Goal: Information Seeking & Learning: Find specific fact

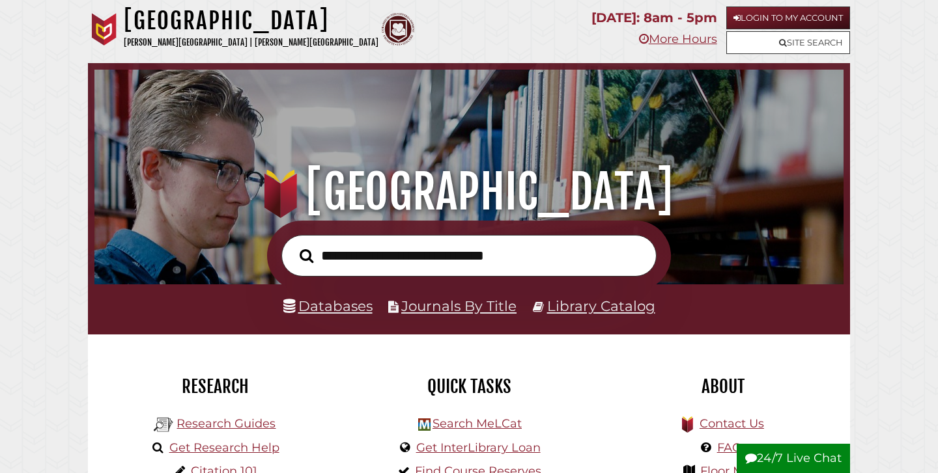
scroll to position [247, 742]
click at [352, 260] on input "text" at bounding box center [468, 256] width 375 height 42
click at [771, 16] on link "Login to My Account" at bounding box center [788, 18] width 124 height 23
click at [352, 256] on input "text" at bounding box center [468, 256] width 375 height 42
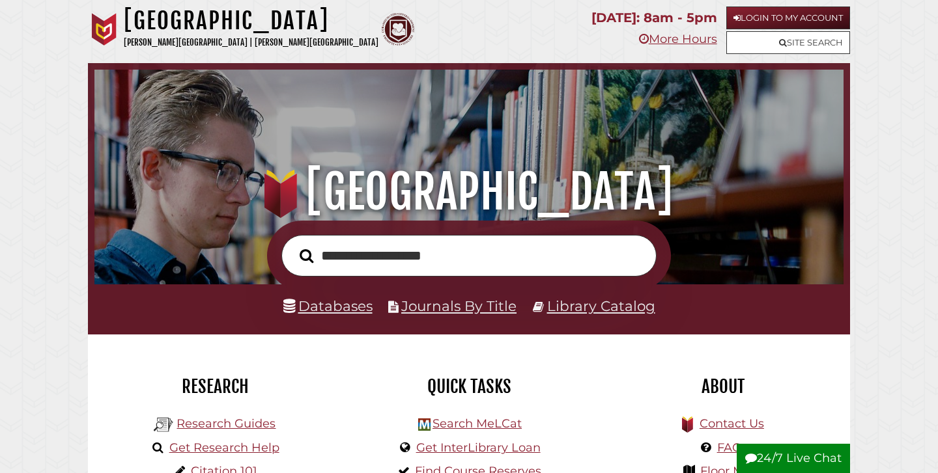
type input "**********"
click at [306, 255] on button "Search" at bounding box center [306, 255] width 27 height 21
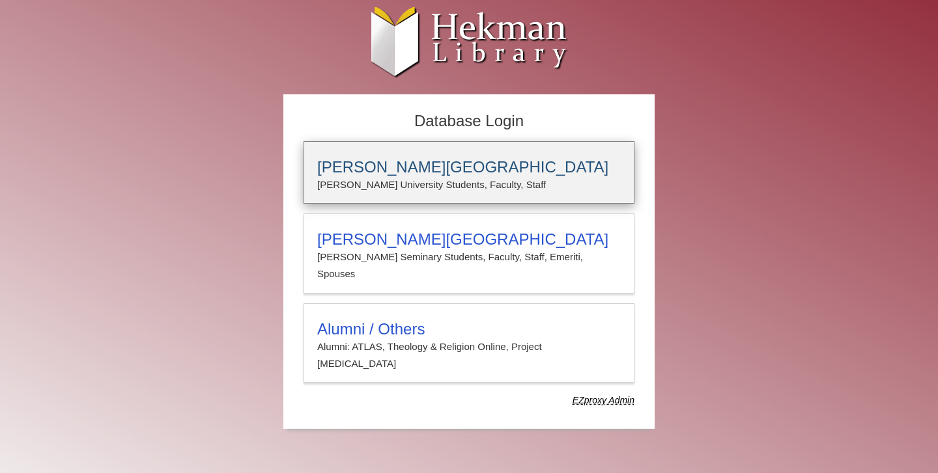
click at [350, 165] on h3 "Calvin University" at bounding box center [468, 167] width 303 height 18
